Goal: Information Seeking & Learning: Learn about a topic

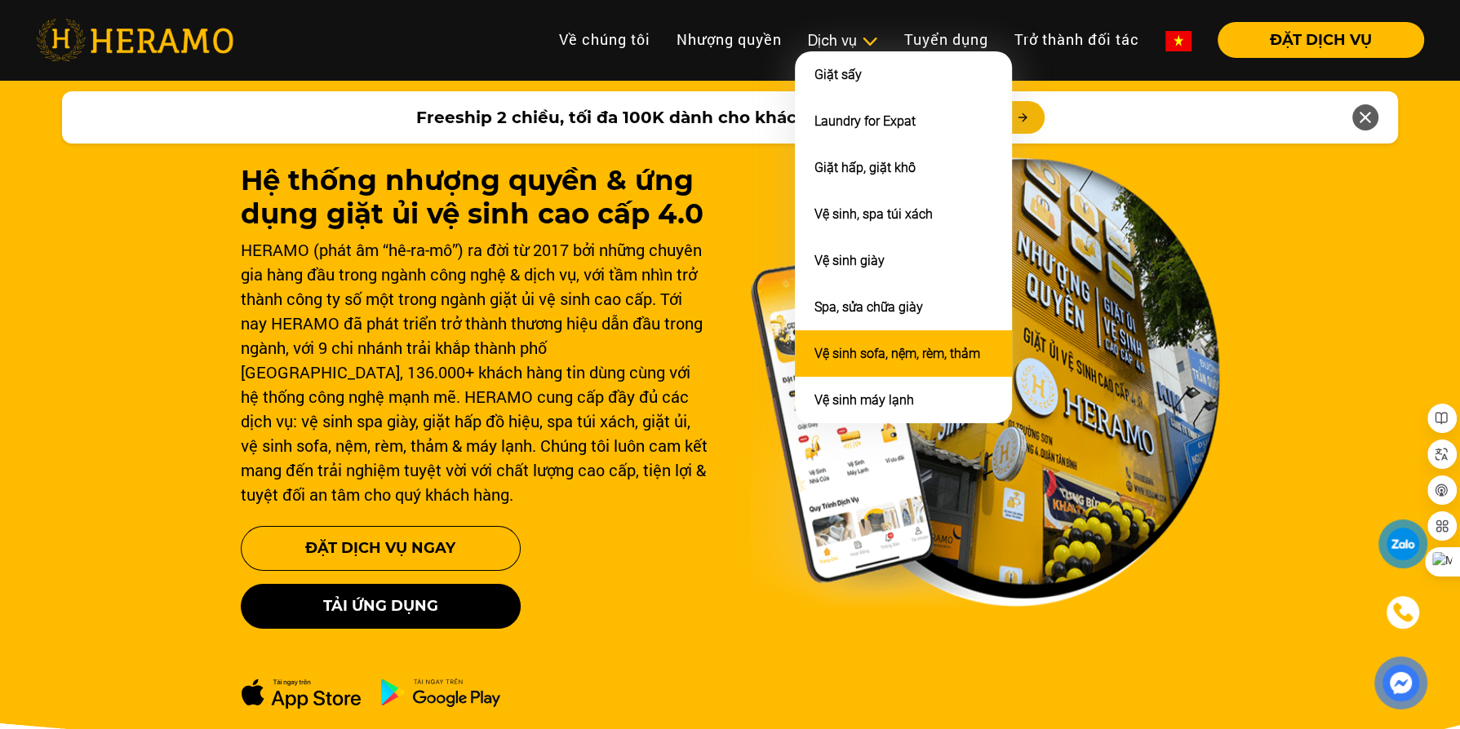
click at [841, 346] on link "Vệ sinh sofa, nệm, rèm, thảm" at bounding box center [897, 354] width 166 height 16
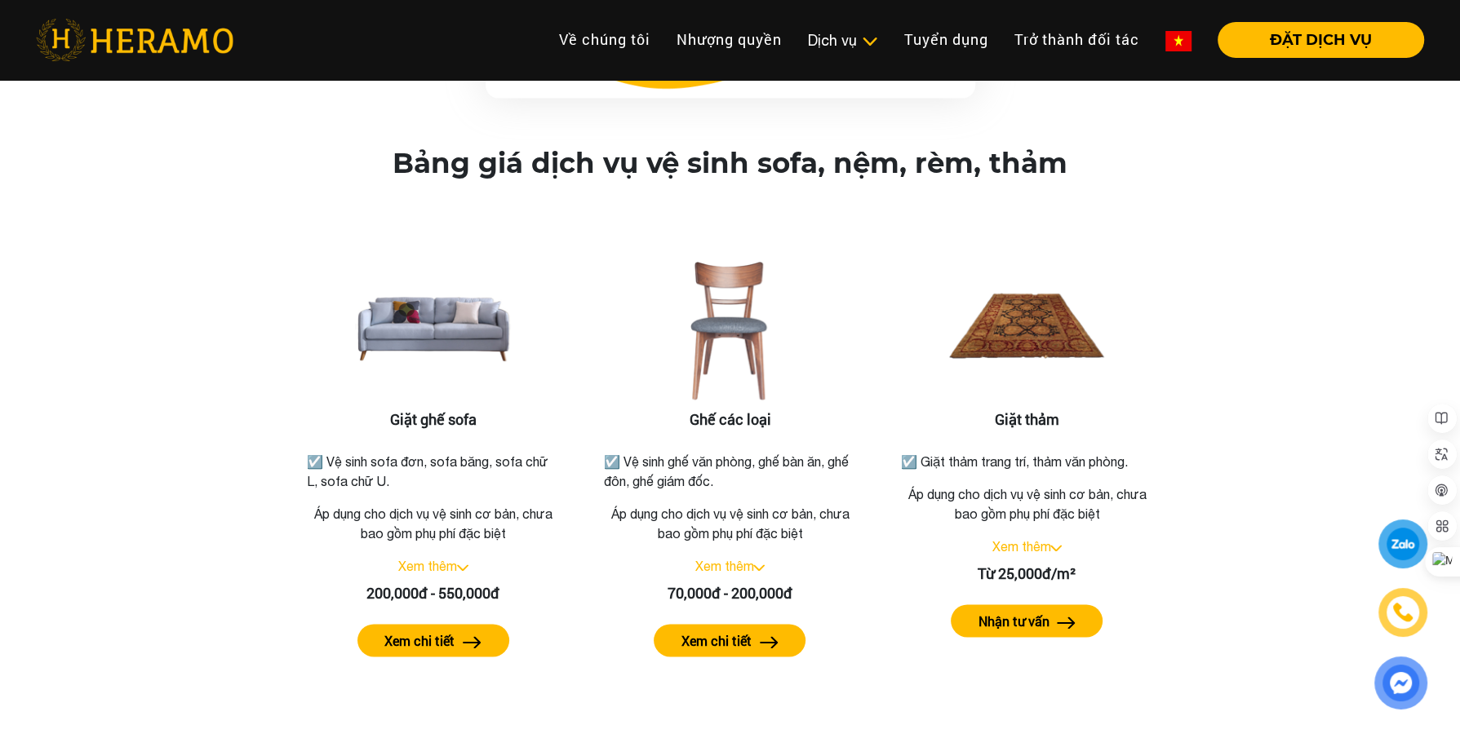
scroll to position [1939, 0]
click at [412, 632] on label "Xem chi tiết" at bounding box center [419, 642] width 70 height 20
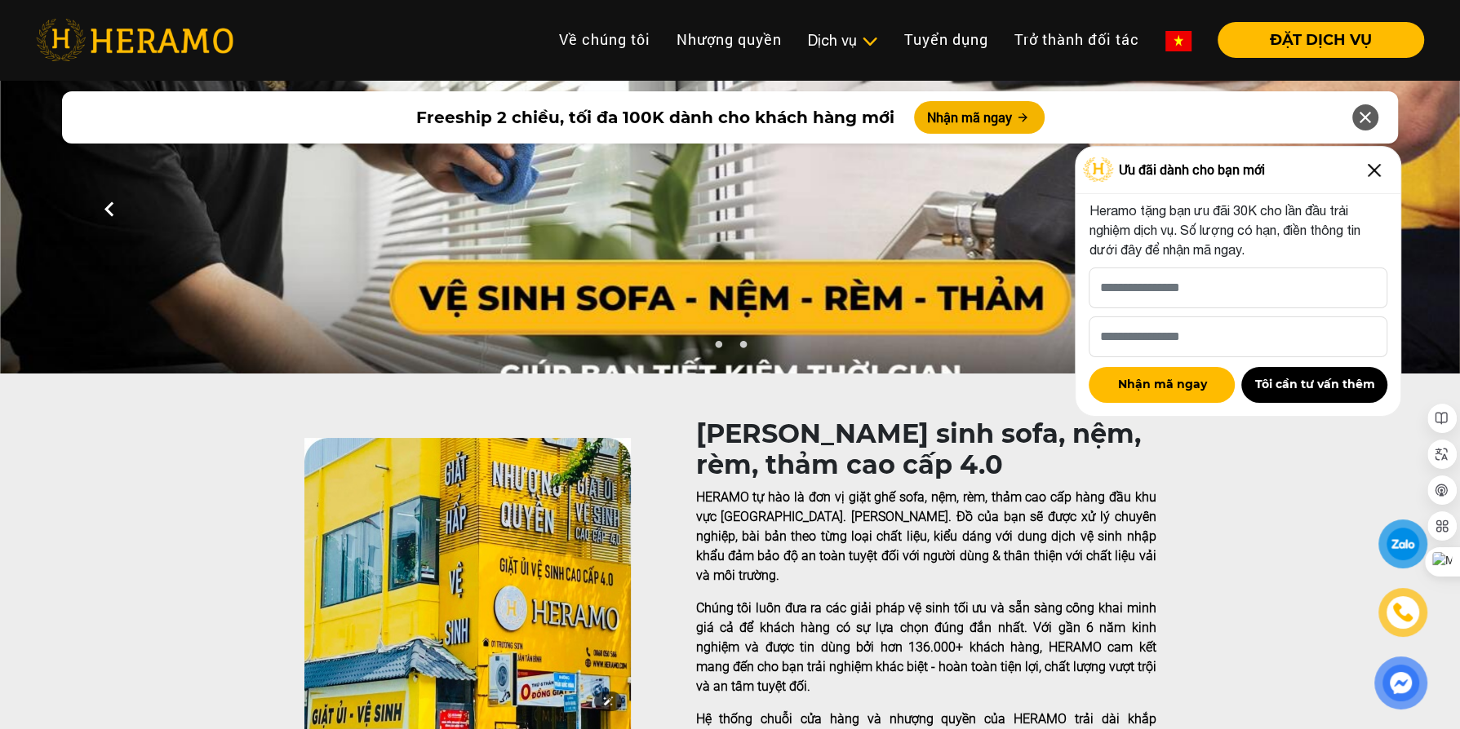
scroll to position [0, 0]
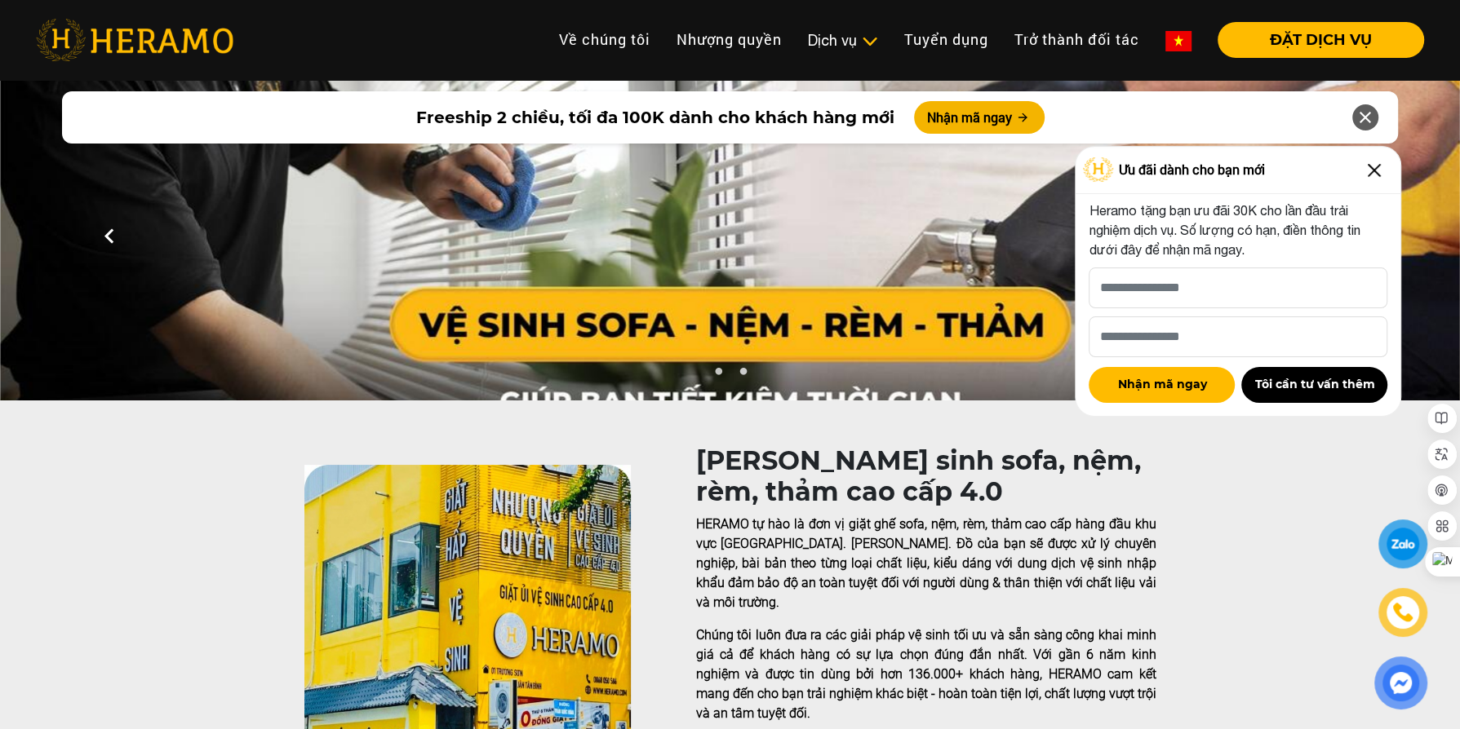
click at [1376, 170] on img at bounding box center [1374, 170] width 26 height 26
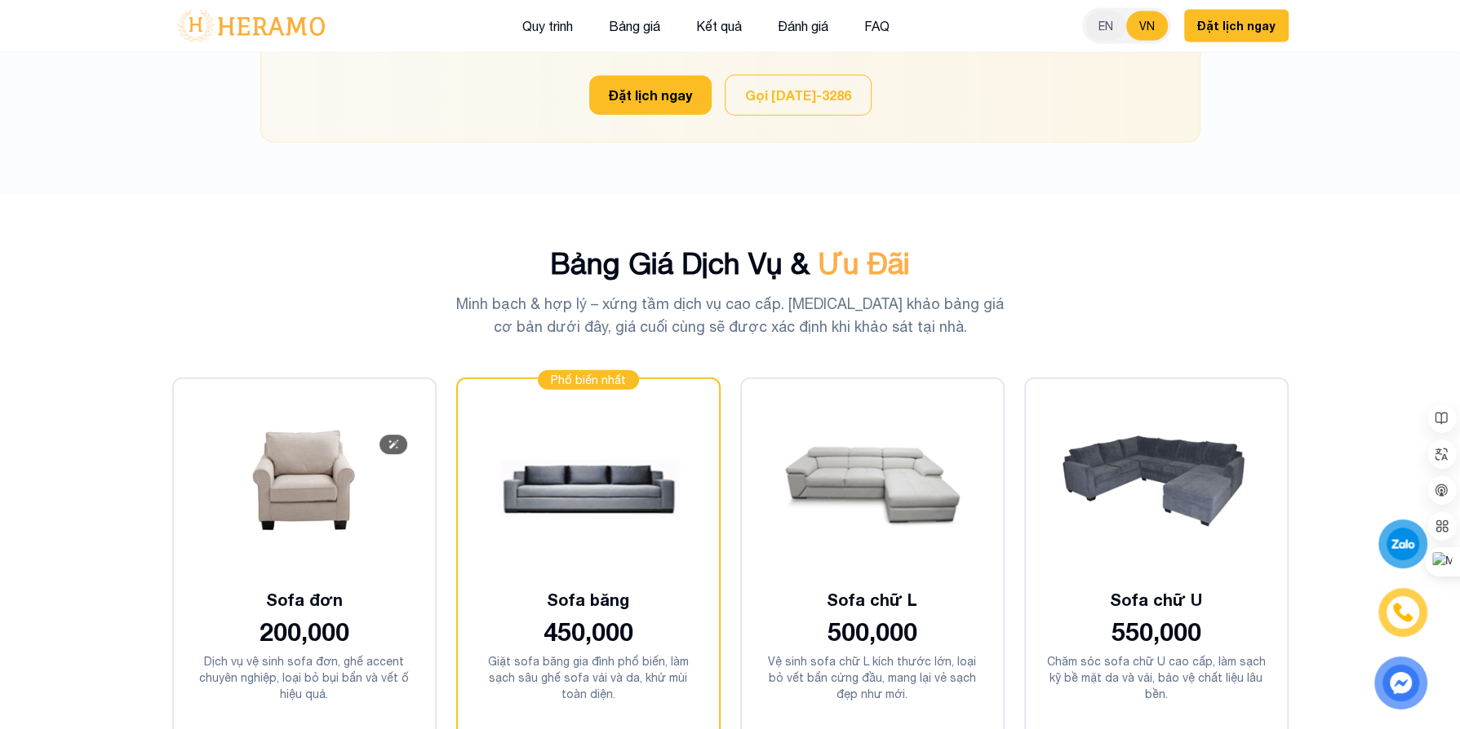
scroll to position [3645, 0]
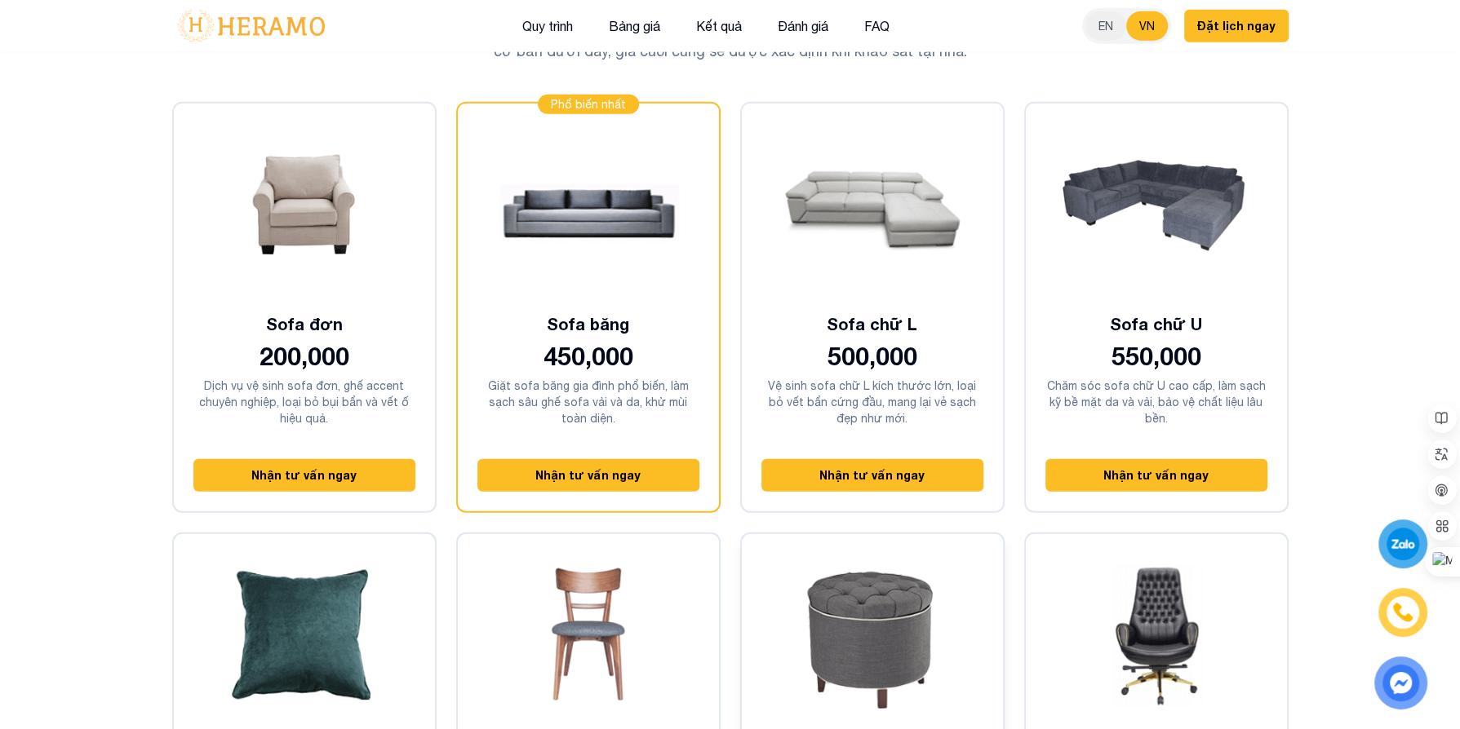
scroll to position [3844, 0]
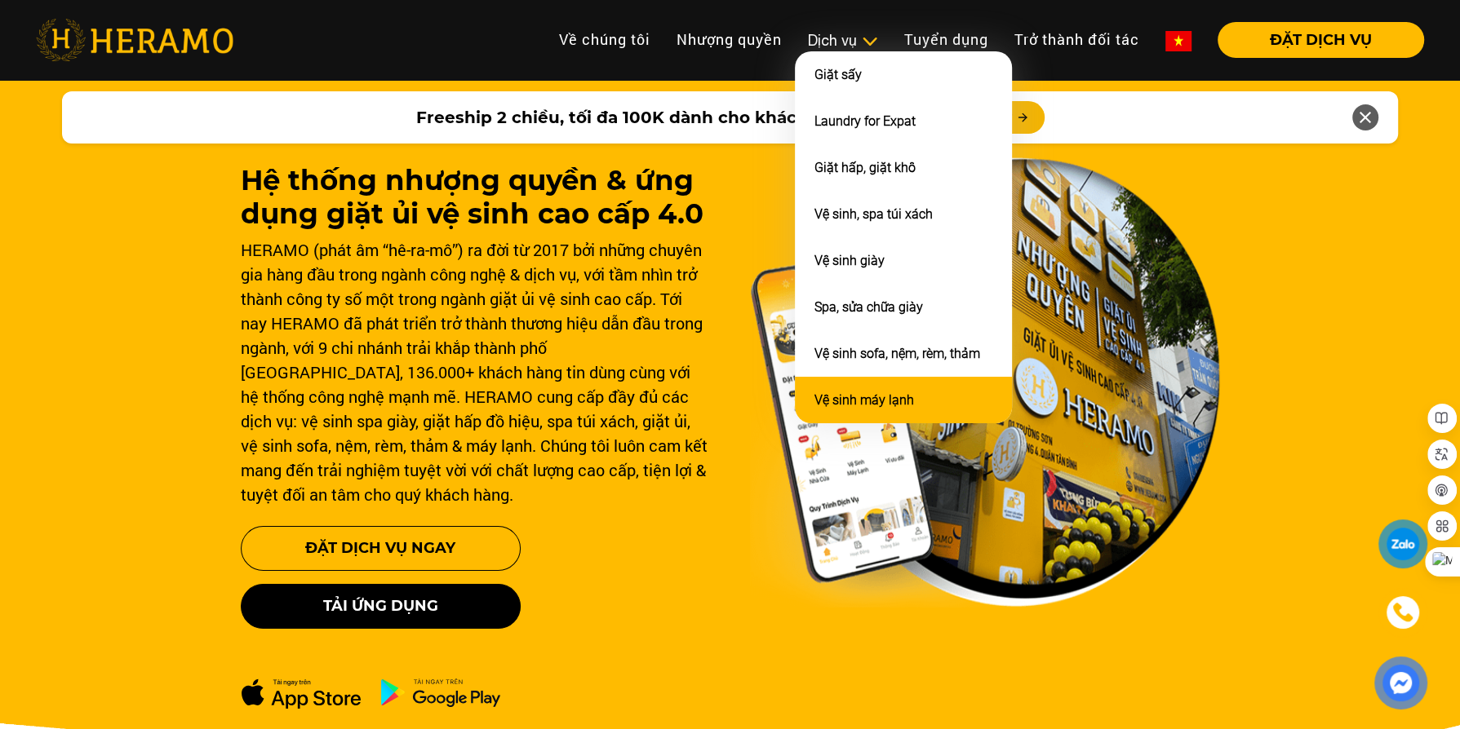
click at [876, 392] on link "Vệ sinh máy lạnh" at bounding box center [864, 400] width 100 height 16
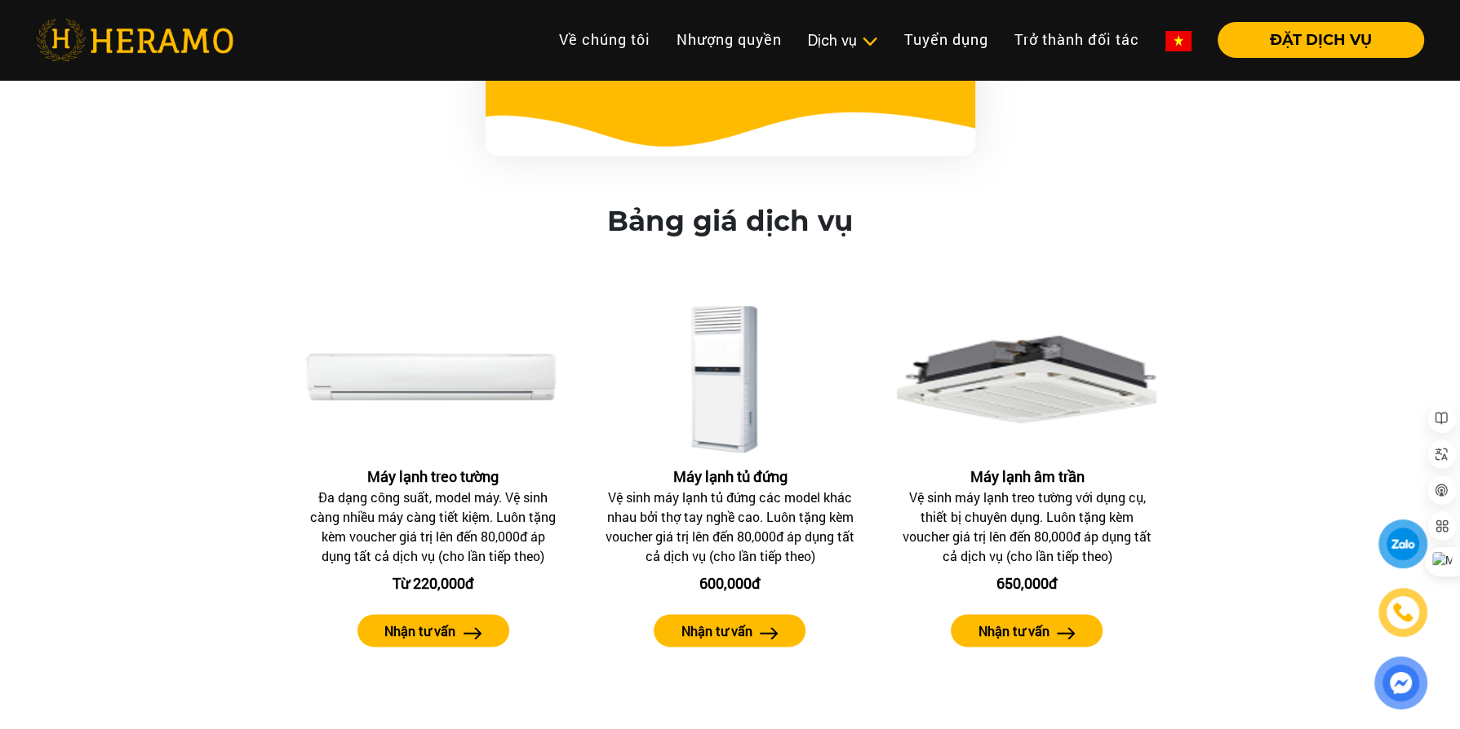
scroll to position [1621, 0]
